Goal: Task Accomplishment & Management: Complete application form

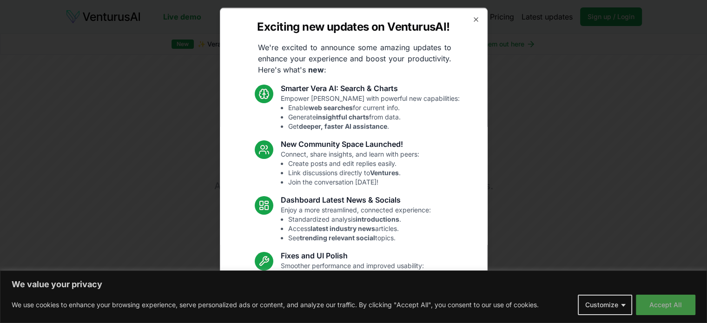
drag, startPoint x: 0, startPoint y: 0, endPoint x: 666, endPoint y: 308, distance: 733.7
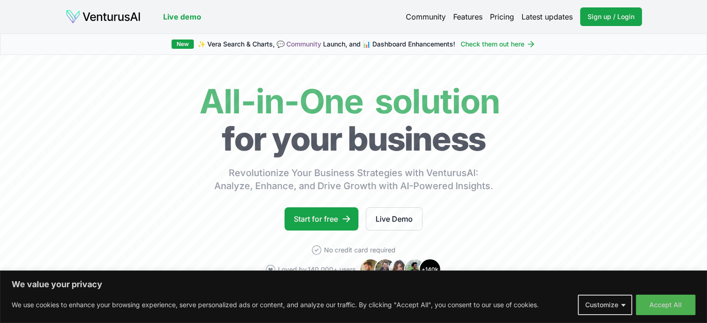
drag, startPoint x: 590, startPoint y: 36, endPoint x: 584, endPoint y: 39, distance: 7.5
click at [584, 39] on div "New ✨ Vera Search & Charts, 💬 Community Launch, and 📊 Dashboard Enhancements! C…" at bounding box center [353, 43] width 707 height 21
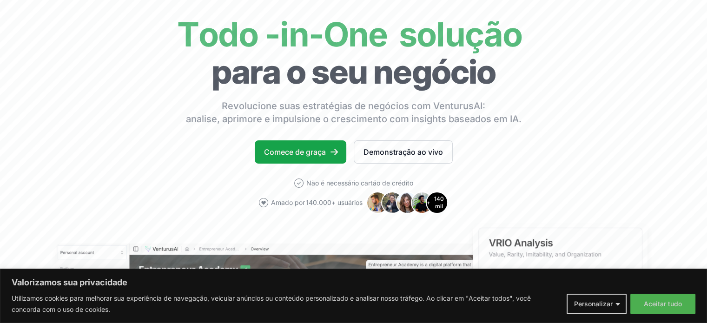
scroll to position [83, 0]
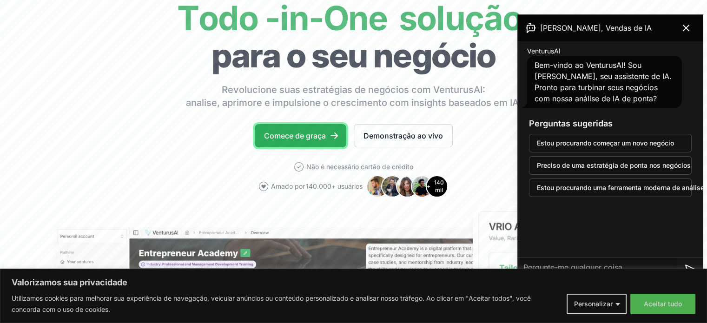
click at [296, 136] on font "Comece de graça" at bounding box center [295, 135] width 62 height 9
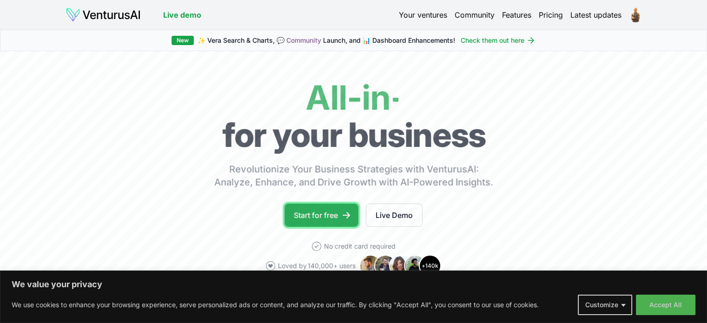
click at [327, 215] on link "Start for free" at bounding box center [321, 215] width 74 height 23
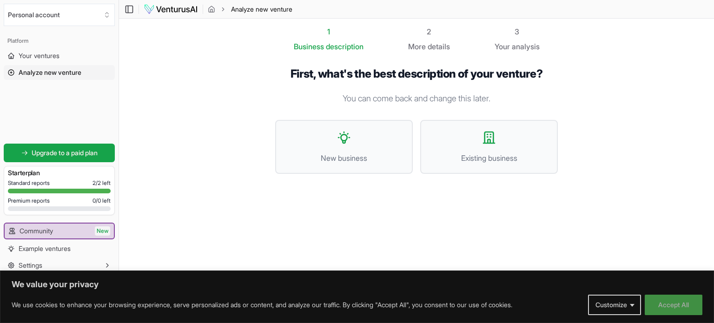
click at [677, 303] on button "Accept All" at bounding box center [674, 305] width 58 height 20
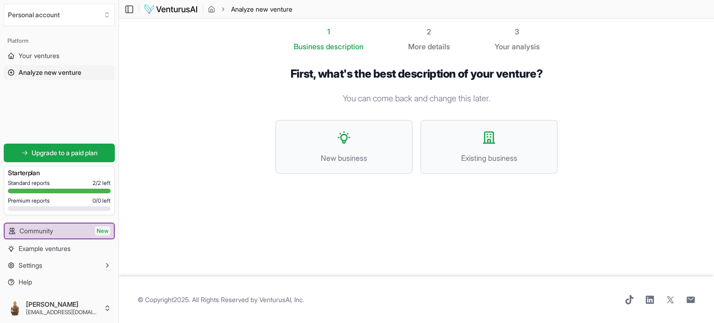
click at [435, 41] on div "More details" at bounding box center [429, 46] width 42 height 11
click at [353, 151] on button "New business" at bounding box center [344, 147] width 138 height 54
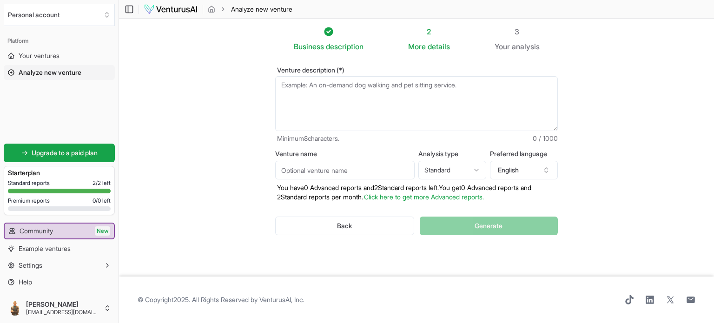
click at [304, 91] on textarea "Venture description (*)" at bounding box center [416, 103] width 283 height 55
